Goal: Find specific page/section: Find specific page/section

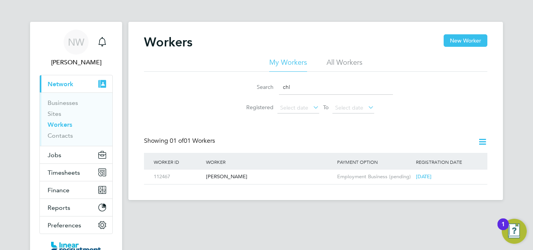
drag, startPoint x: 299, startPoint y: 85, endPoint x: 207, endPoint y: 76, distance: 92.1
click at [207, 76] on div "Search chl Registered Select date To Select date" at bounding box center [315, 95] width 343 height 46
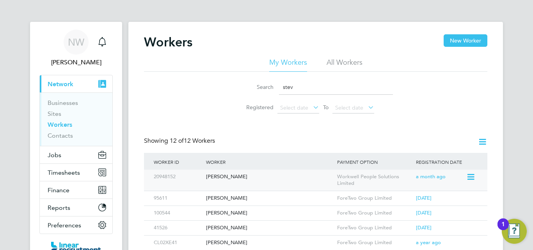
click at [238, 175] on div "Steven Balmforth" at bounding box center [269, 177] width 131 height 14
drag, startPoint x: 296, startPoint y: 88, endPoint x: 163, endPoint y: 83, distance: 133.4
click at [163, 83] on div "Search stev Registered Select date To Select date" at bounding box center [315, 95] width 343 height 46
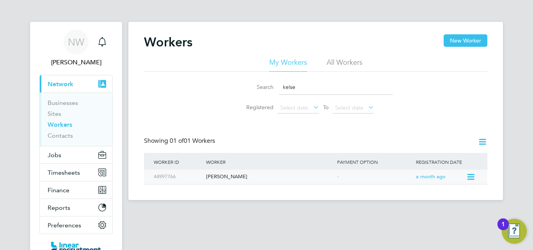
click at [243, 175] on div "Kelsey Wilson" at bounding box center [269, 177] width 131 height 14
drag, startPoint x: 302, startPoint y: 87, endPoint x: 179, endPoint y: 79, distance: 122.7
click at [196, 77] on div "Search kelse Registered Select date To Select date" at bounding box center [315, 95] width 343 height 46
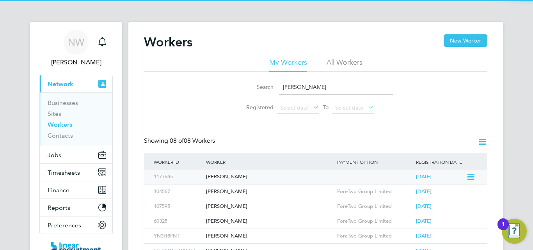
click at [228, 175] on div "Liam Stephenson" at bounding box center [269, 177] width 131 height 14
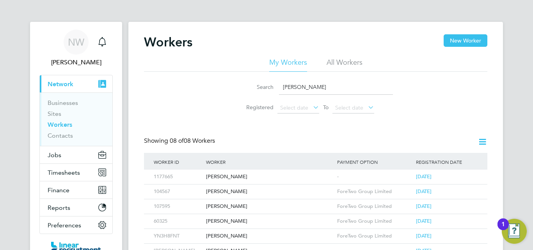
drag, startPoint x: 303, startPoint y: 83, endPoint x: 217, endPoint y: 83, distance: 85.4
click at [218, 83] on div "Search liam Registered Select date To Select date" at bounding box center [315, 95] width 343 height 46
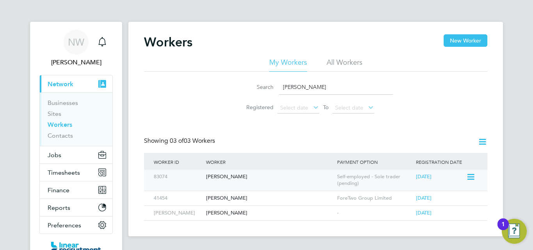
click at [248, 177] on div "[PERSON_NAME]" at bounding box center [269, 177] width 131 height 14
drag, startPoint x: 299, startPoint y: 84, endPoint x: 230, endPoint y: 84, distance: 68.6
click at [230, 84] on li "Search gary" at bounding box center [315, 87] width 174 height 23
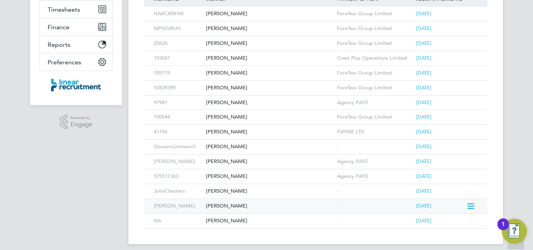
scroll to position [170, 0]
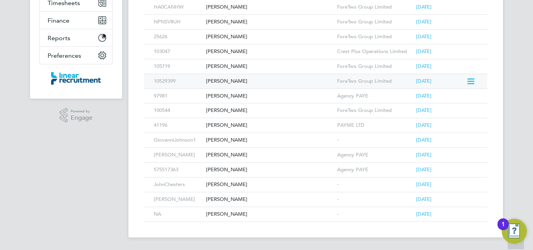
type input "john"
click at [244, 82] on div "John Wootton" at bounding box center [269, 81] width 131 height 14
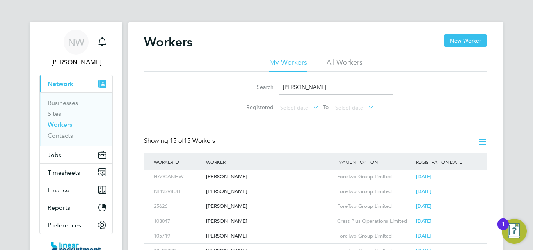
drag, startPoint x: 304, startPoint y: 82, endPoint x: 215, endPoint y: 82, distance: 89.3
click at [215, 82] on div "Search john Registered Select date To Select date" at bounding box center [315, 95] width 343 height 46
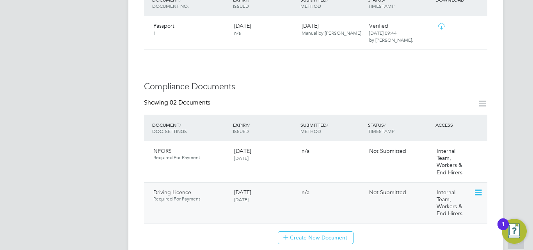
scroll to position [351, 0]
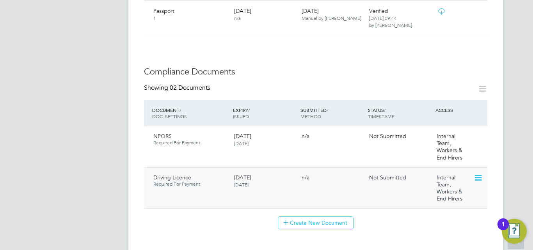
click at [477, 173] on icon at bounding box center [477, 177] width 8 height 9
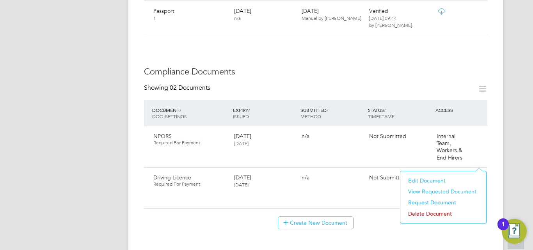
click at [441, 193] on li "View Requested Document" at bounding box center [443, 191] width 78 height 11
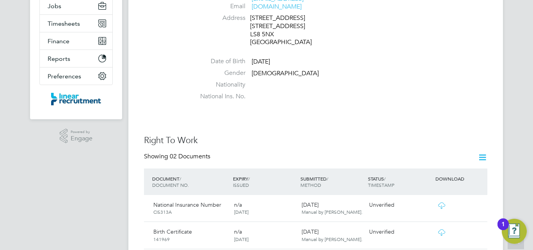
scroll to position [78, 0]
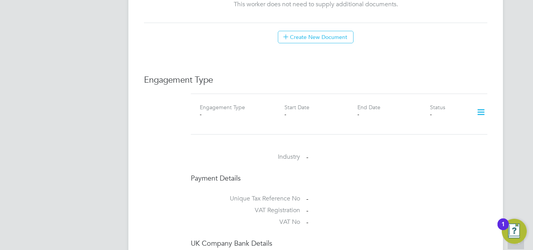
scroll to position [546, 0]
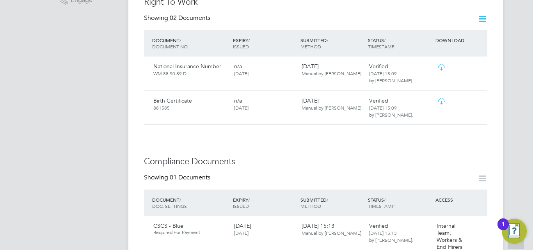
scroll to position [195, 0]
